Goal: Task Accomplishment & Management: Use online tool/utility

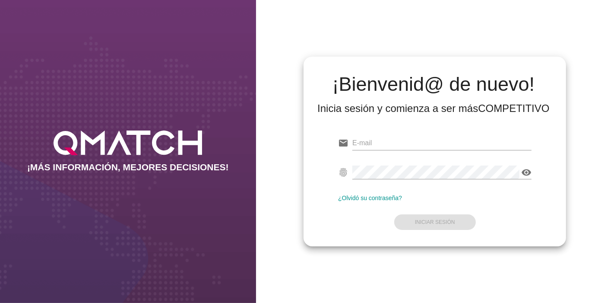
type input "[EMAIL_ADDRESS][PERSON_NAME][DOMAIN_NAME]"
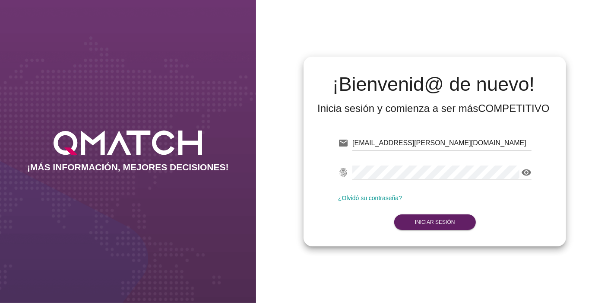
click at [454, 214] on form "email [EMAIL_ADDRESS][PERSON_NAME][DOMAIN_NAME] Correo no válido fingerprint vi…" at bounding box center [434, 182] width 193 height 102
click at [445, 217] on button "Iniciar Sesión" at bounding box center [435, 222] width 82 height 16
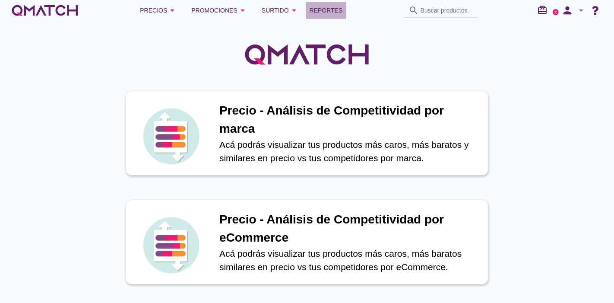
click at [332, 5] on span "Reportes" at bounding box center [326, 10] width 33 height 10
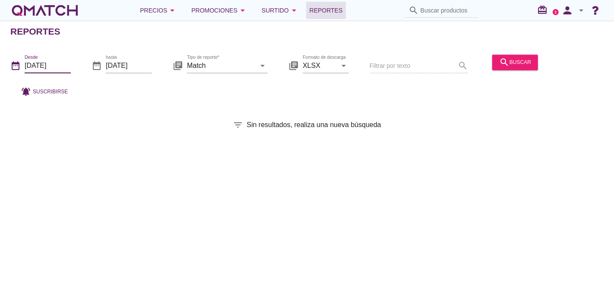
click at [42, 72] on input "[DATE]" at bounding box center [48, 66] width 46 height 14
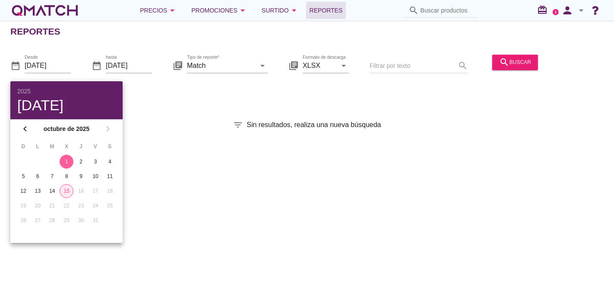
click at [66, 193] on div "15" at bounding box center [66, 191] width 13 height 8
type input "[DATE]"
click at [145, 191] on div "Reportes date_range Desde [DATE] date_range hasta [DATE] library_books Tipo de …" at bounding box center [307, 162] width 614 height 282
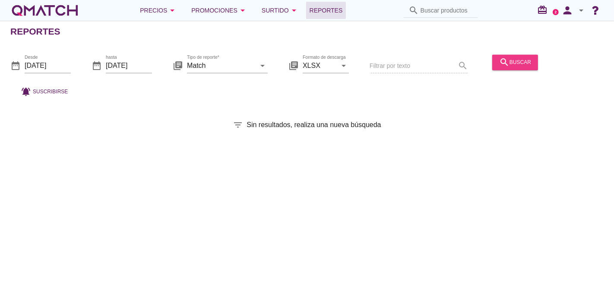
click at [510, 61] on div "search buscar" at bounding box center [515, 62] width 32 height 10
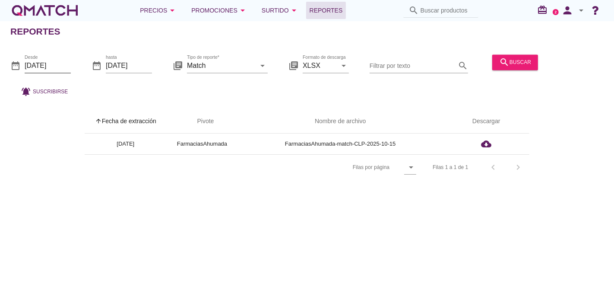
click at [37, 61] on input "[DATE]" at bounding box center [48, 66] width 46 height 14
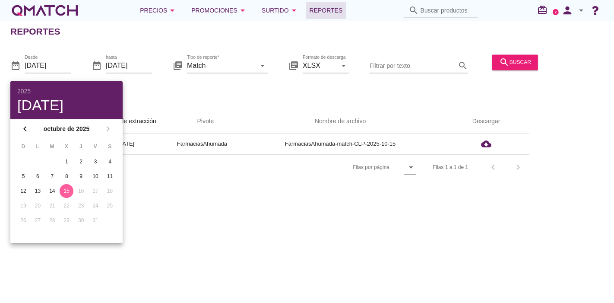
click at [206, 196] on div "Reportes date_range Desde [DATE] date_range hasta [DATE] library_books Tipo de …" at bounding box center [307, 162] width 614 height 282
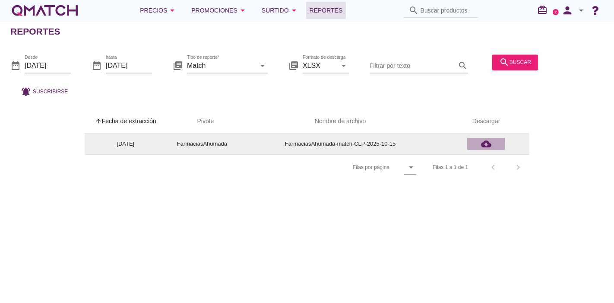
click at [483, 145] on icon "cloud_download" at bounding box center [486, 144] width 10 height 10
